Goal: Navigation & Orientation: Find specific page/section

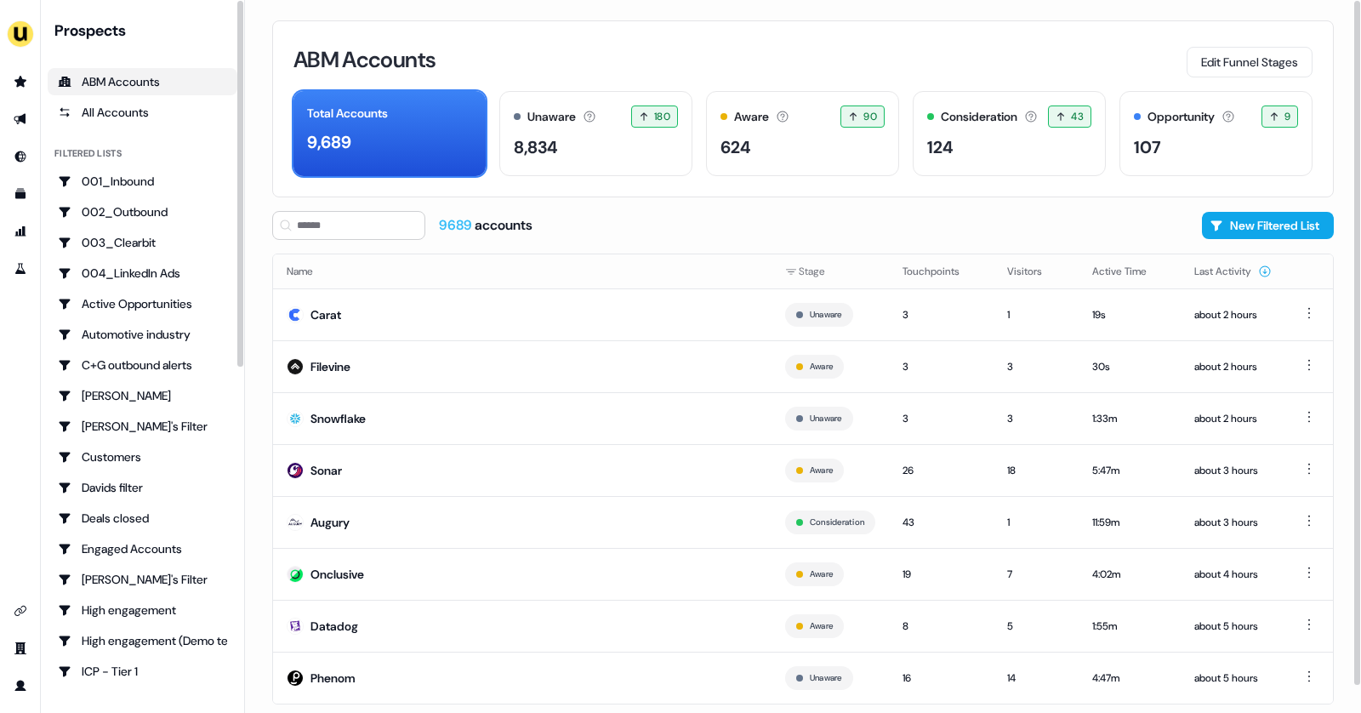
scroll to position [28, 0]
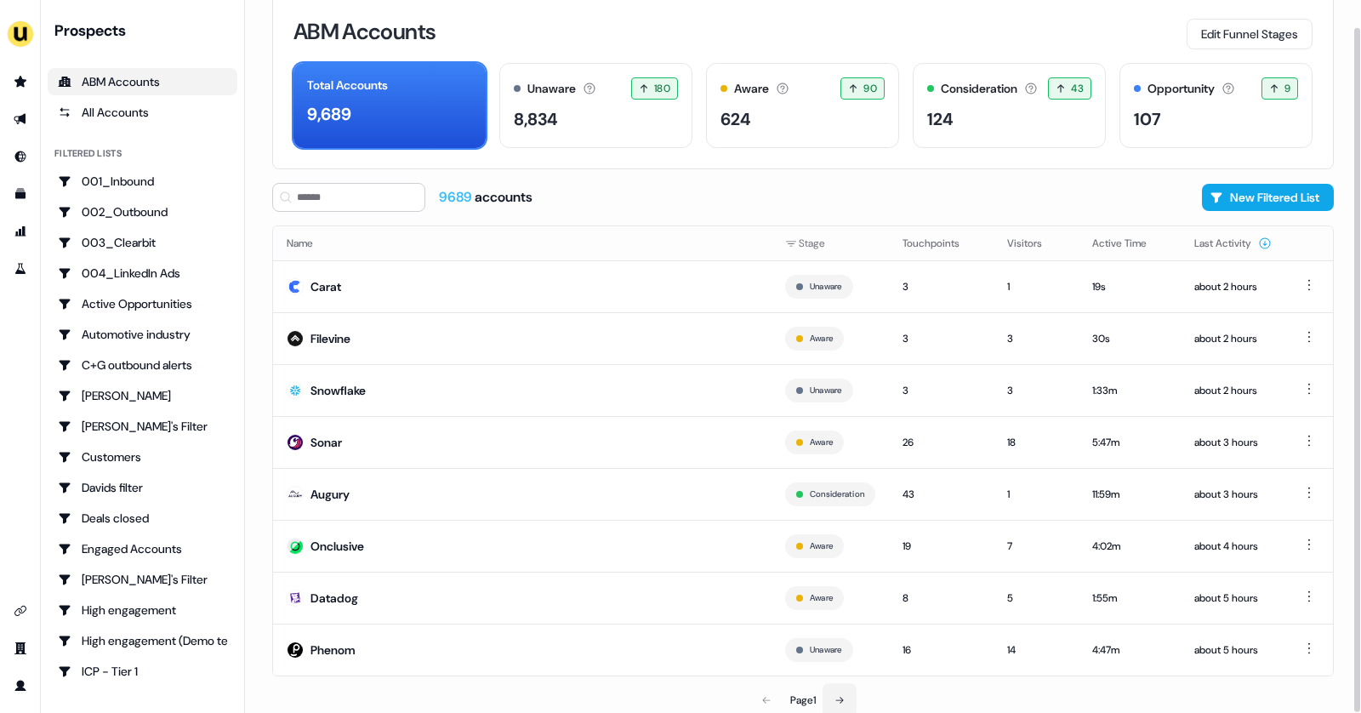
click at [841, 696] on icon at bounding box center [840, 700] width 10 height 10
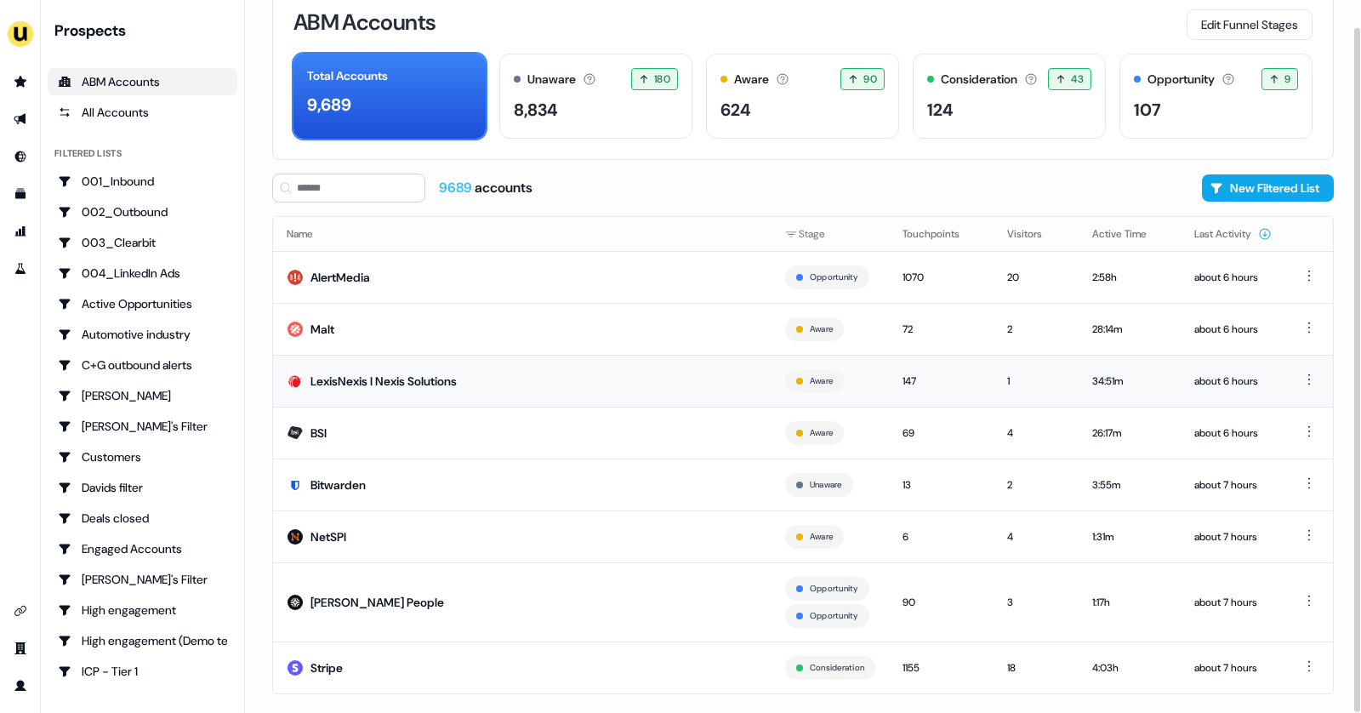
scroll to position [54, 0]
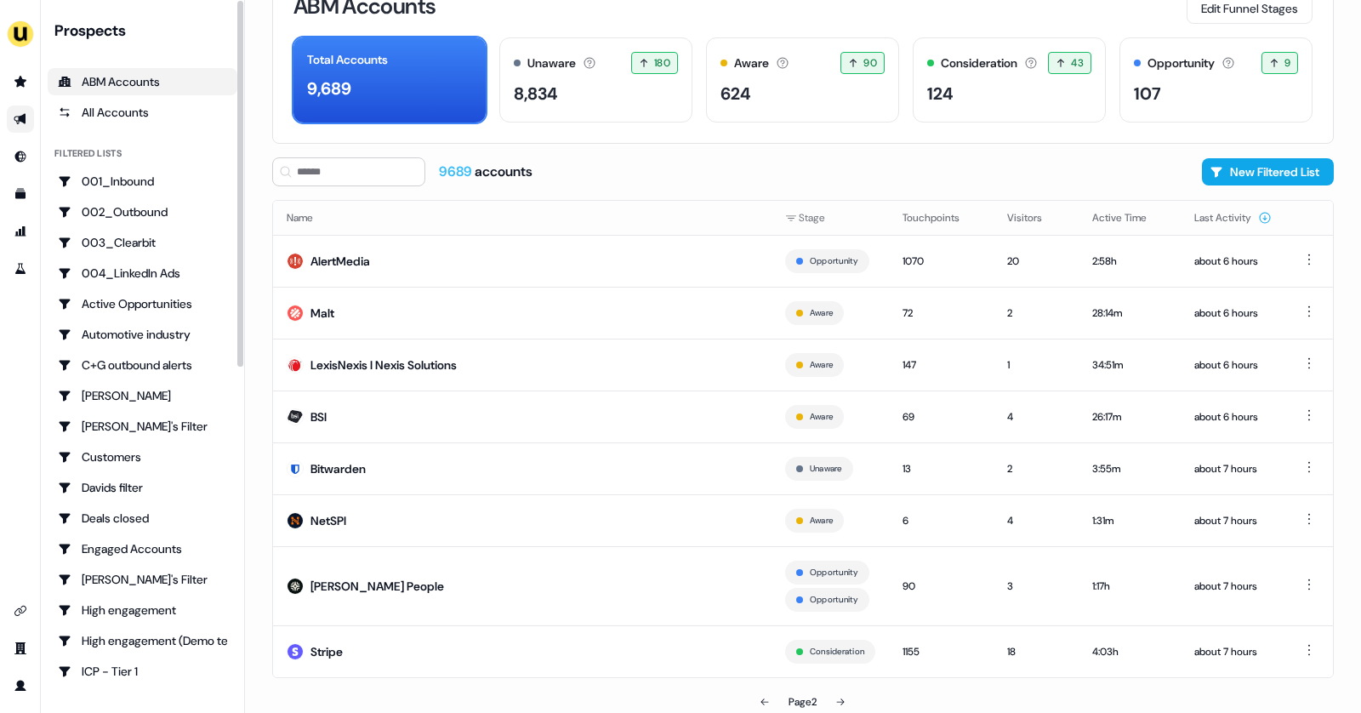
click at [29, 121] on link "Go to outbound experience" at bounding box center [20, 118] width 27 height 27
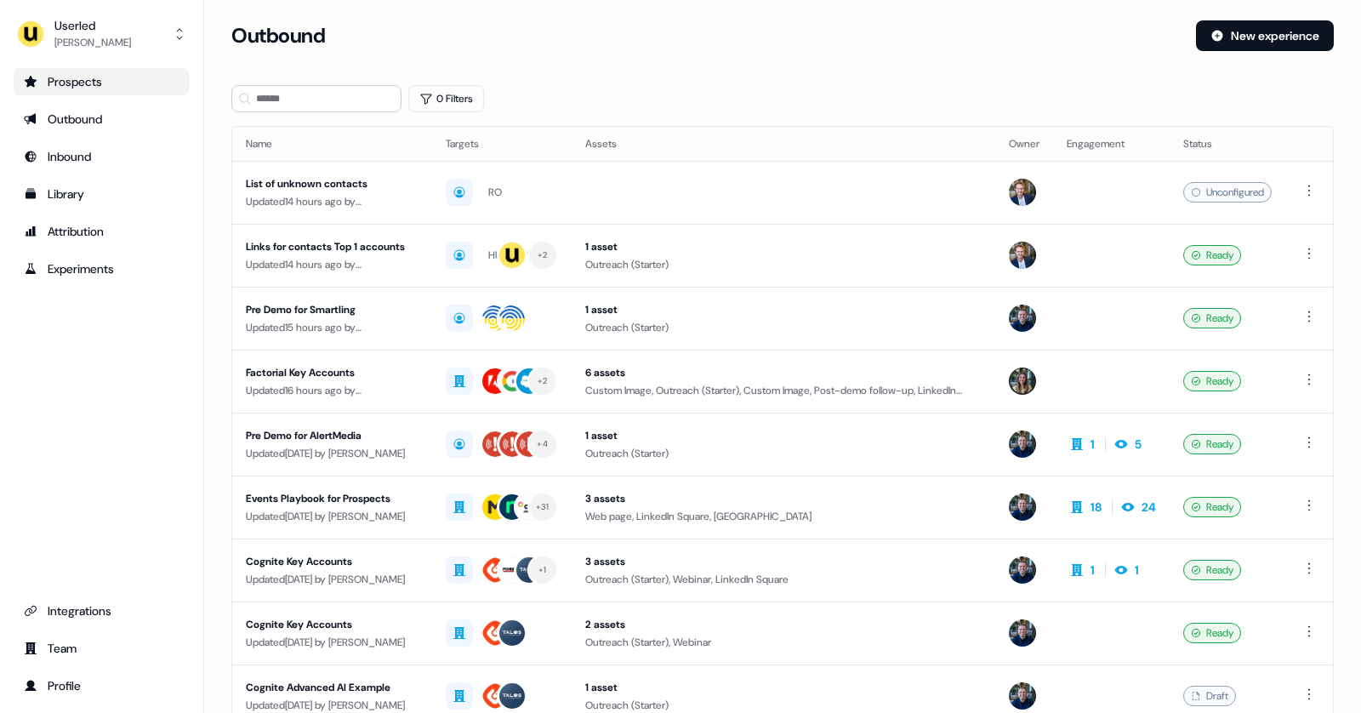
click at [87, 88] on div "Prospects" at bounding box center [102, 81] width 156 height 17
